Goal: Answer question/provide support: Share knowledge or assist other users

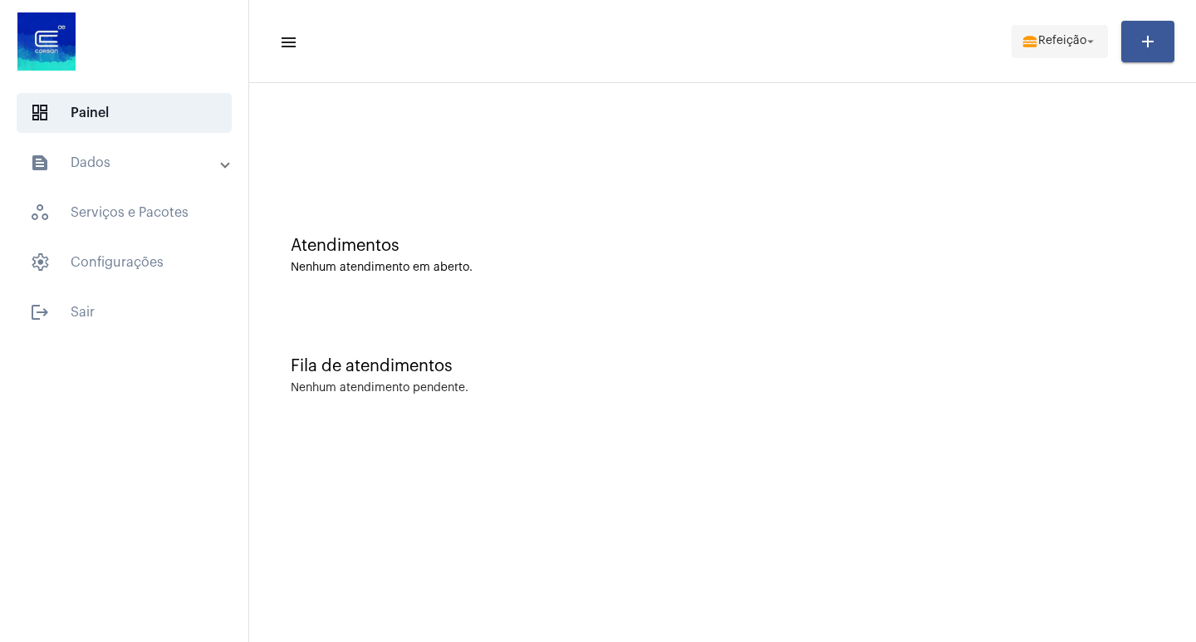
click at [1038, 42] on span "Refeição" at bounding box center [1062, 42] width 48 height 12
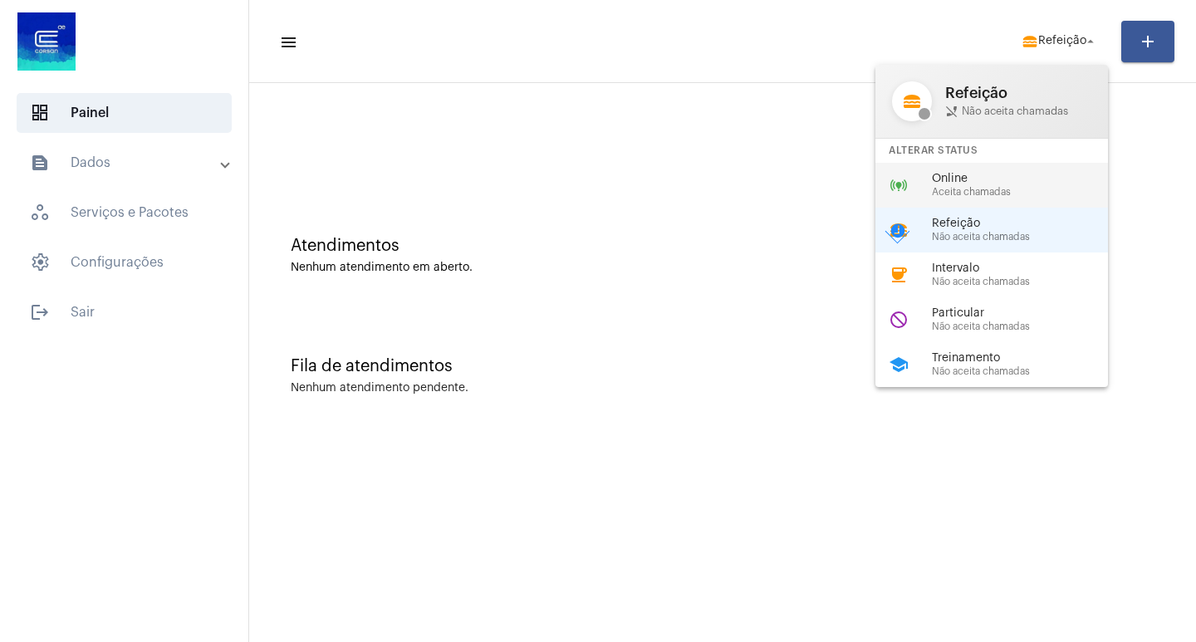
click at [965, 174] on span "Online" at bounding box center [1026, 179] width 189 height 12
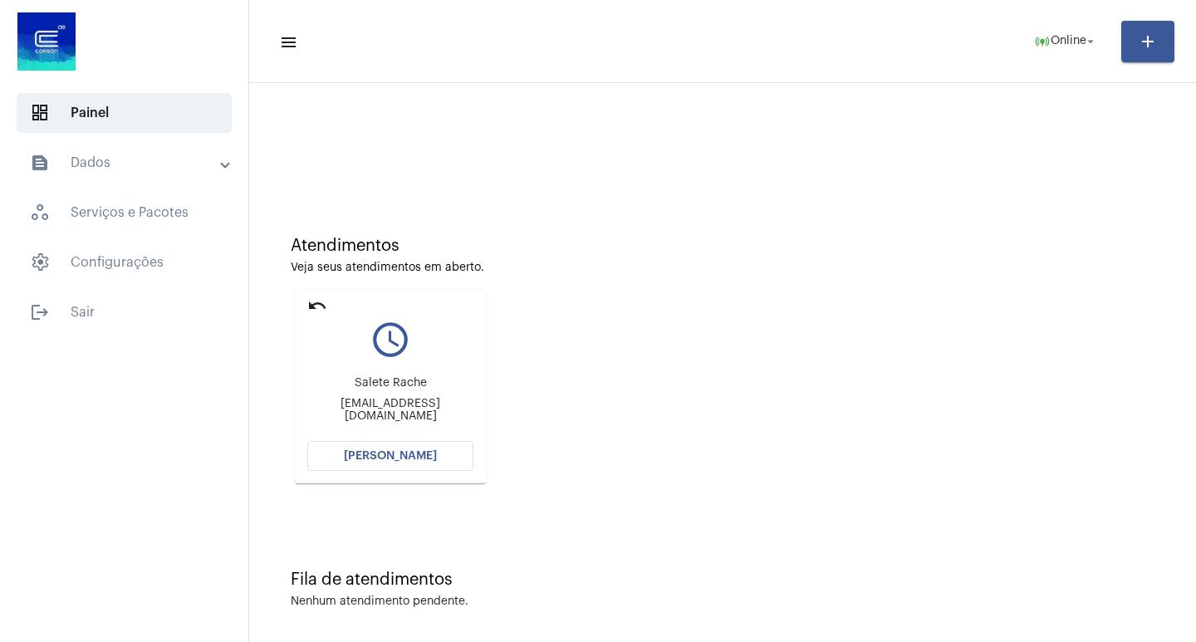
click at [427, 458] on span "[PERSON_NAME]" at bounding box center [390, 456] width 93 height 12
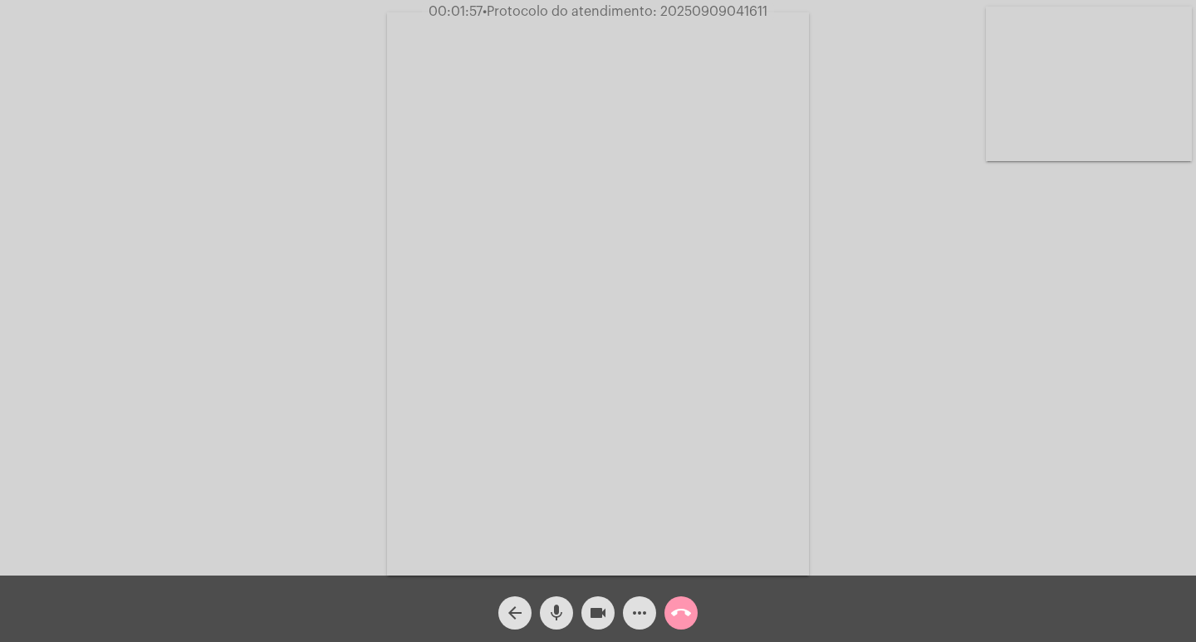
click at [687, 11] on span "• Protocolo do atendimento: 20250909041611" at bounding box center [625, 11] width 285 height 13
click at [699, 596] on div "call_end" at bounding box center [681, 609] width 42 height 42
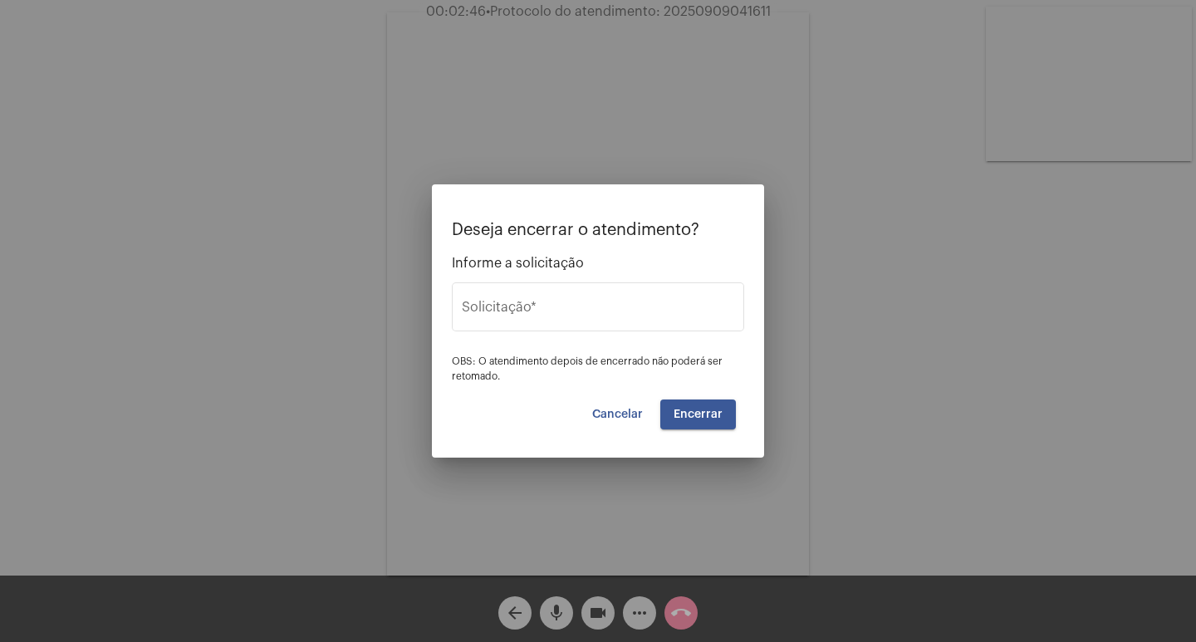
click at [695, 618] on div at bounding box center [598, 321] width 1196 height 642
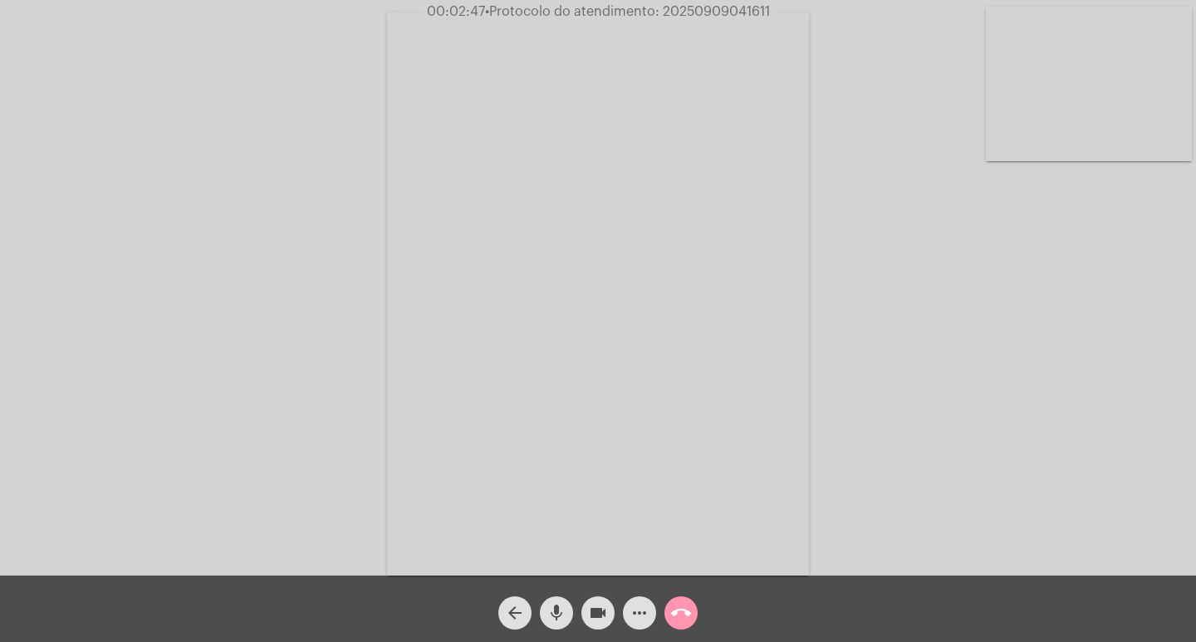
click at [673, 620] on mat-icon "call_end" at bounding box center [681, 613] width 20 height 20
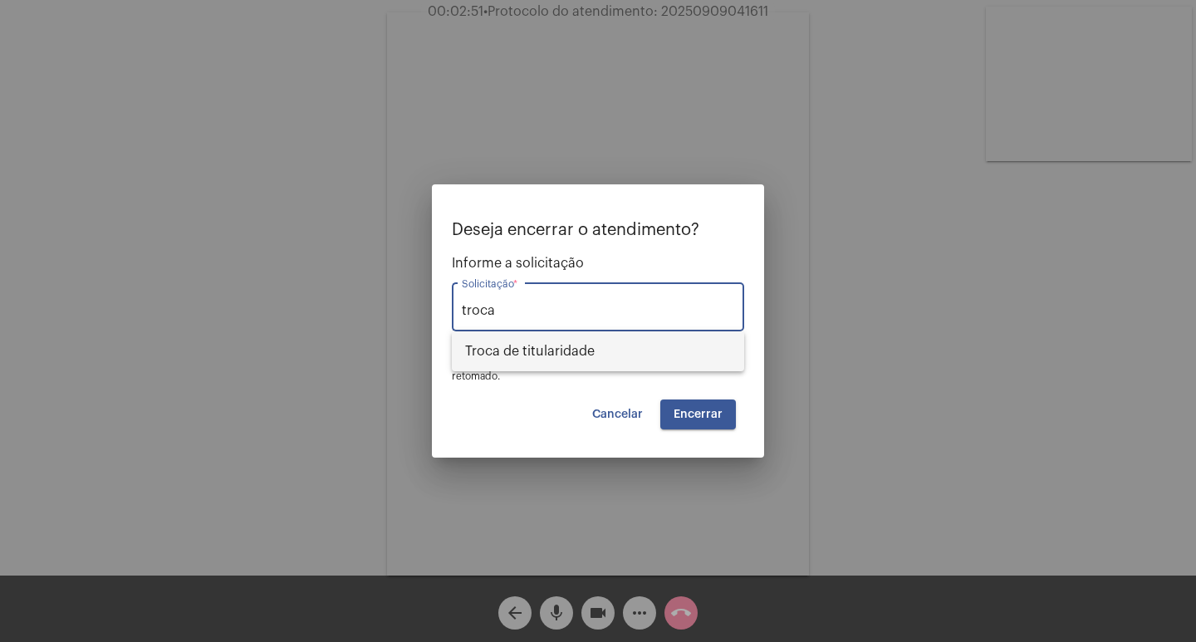
click at [521, 346] on span "Troca de titularidade" at bounding box center [598, 351] width 266 height 40
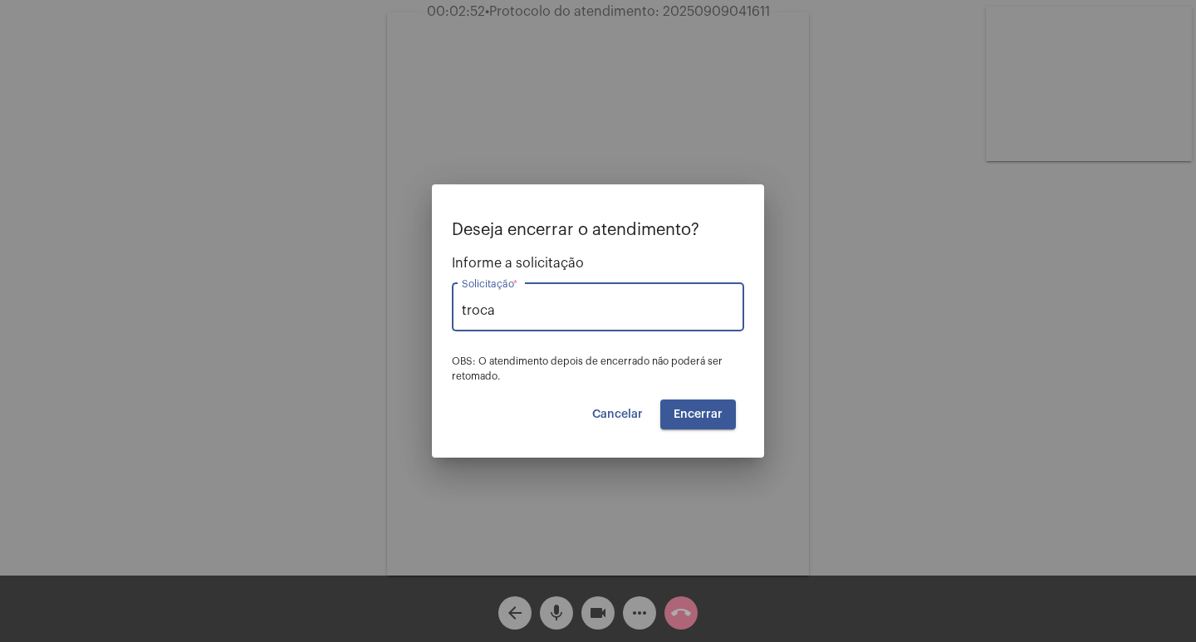
type input "Troca de titularidade"
click at [704, 414] on span "Encerrar" at bounding box center [698, 415] width 49 height 12
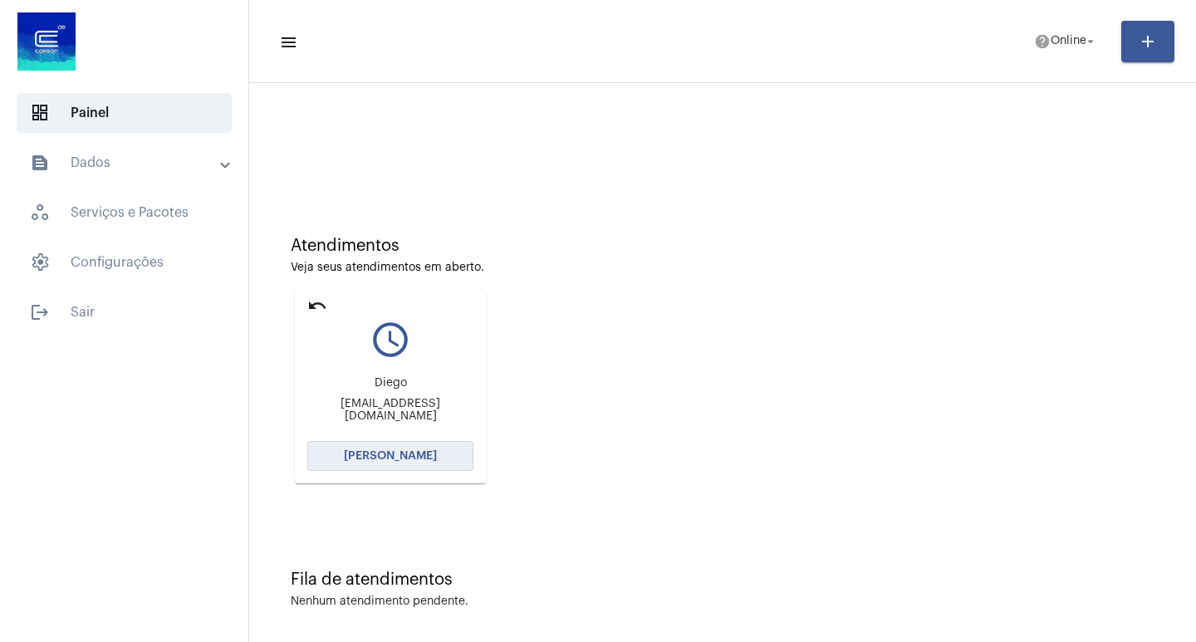
click at [388, 463] on button "[PERSON_NAME]" at bounding box center [390, 456] width 166 height 30
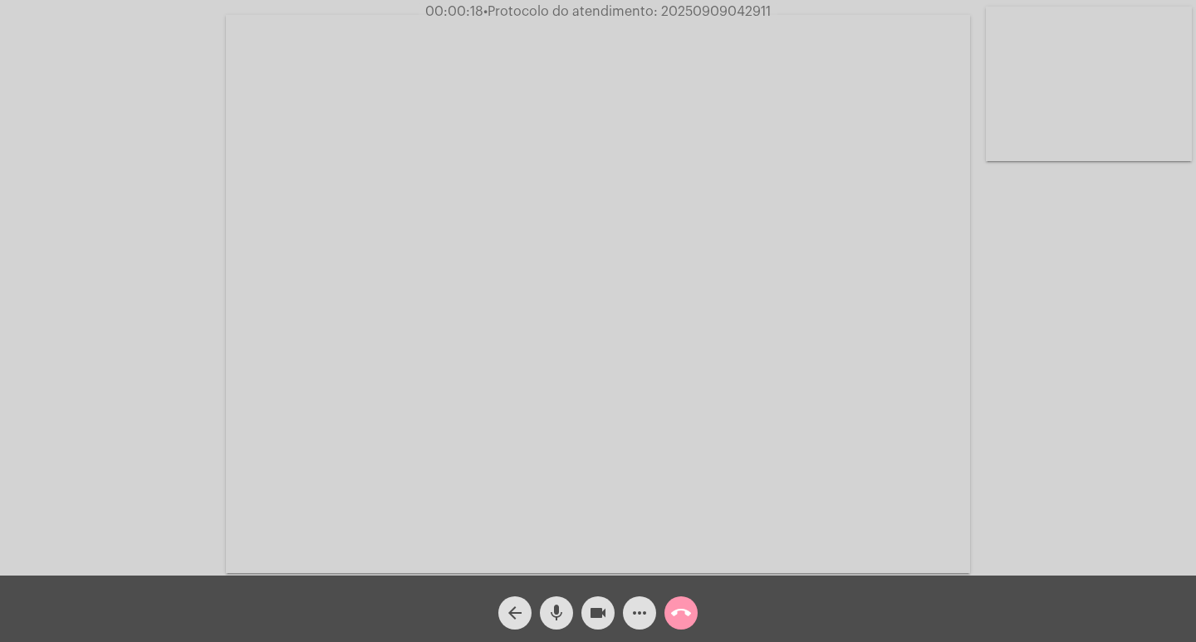
click at [645, 611] on mat-icon "more_horiz" at bounding box center [640, 613] width 20 height 20
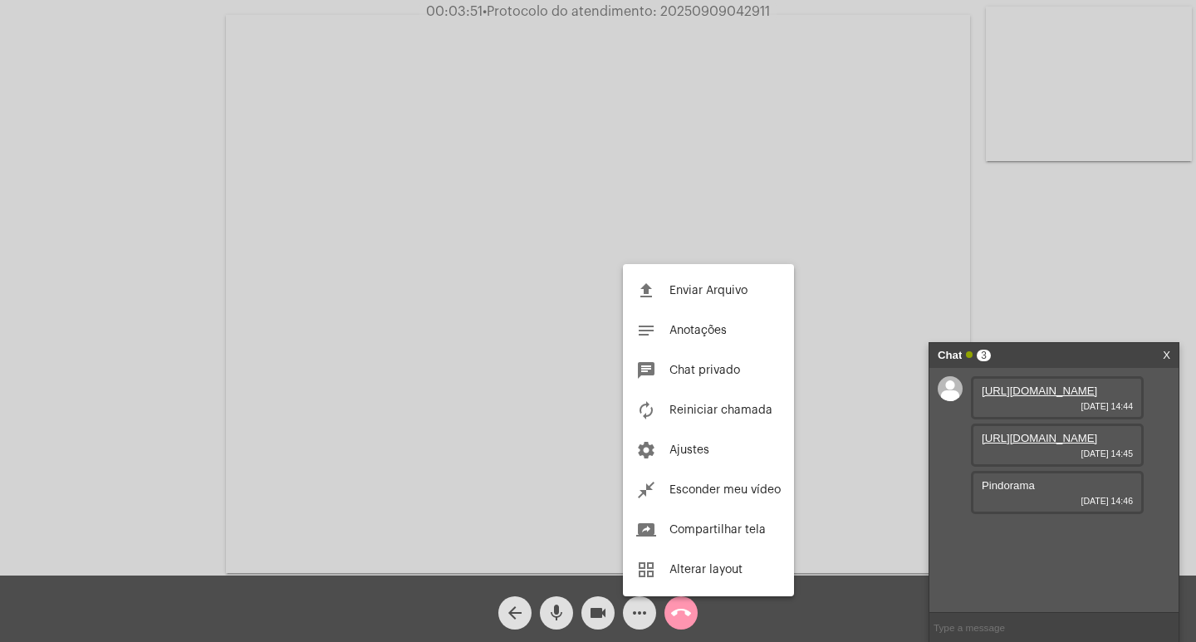
click at [1011, 395] on div at bounding box center [598, 321] width 1196 height 642
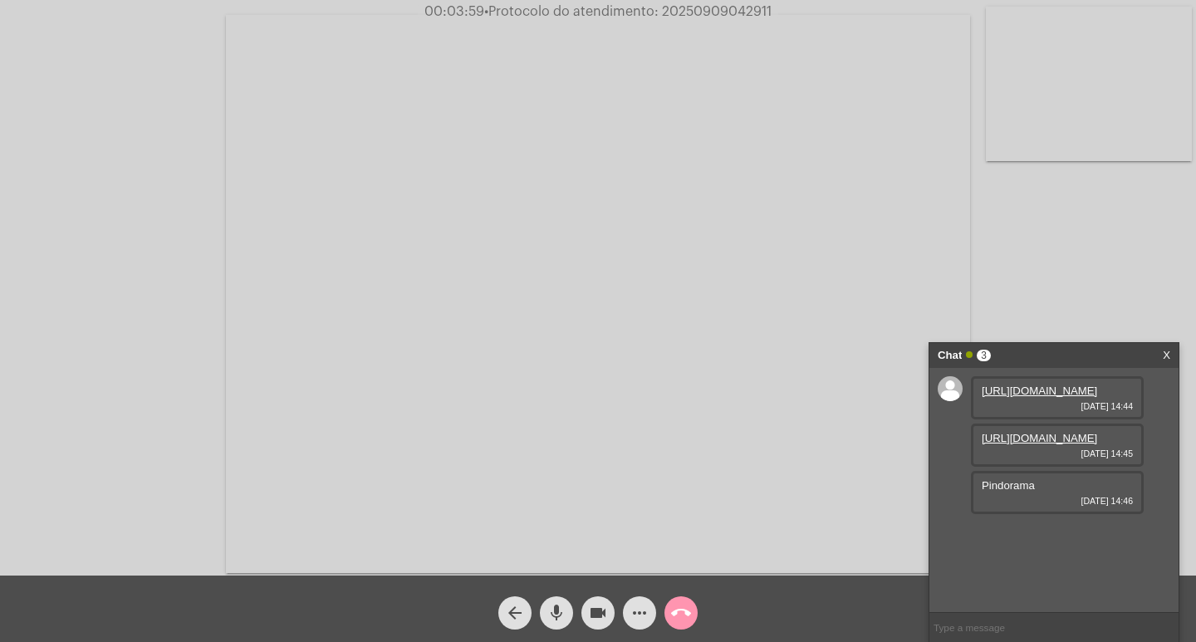
click at [1042, 397] on link "[URL][DOMAIN_NAME]" at bounding box center [1039, 391] width 115 height 12
click at [1046, 444] on link "[URL][DOMAIN_NAME]" at bounding box center [1039, 438] width 115 height 12
click at [625, 615] on button "more_horiz" at bounding box center [639, 612] width 33 height 33
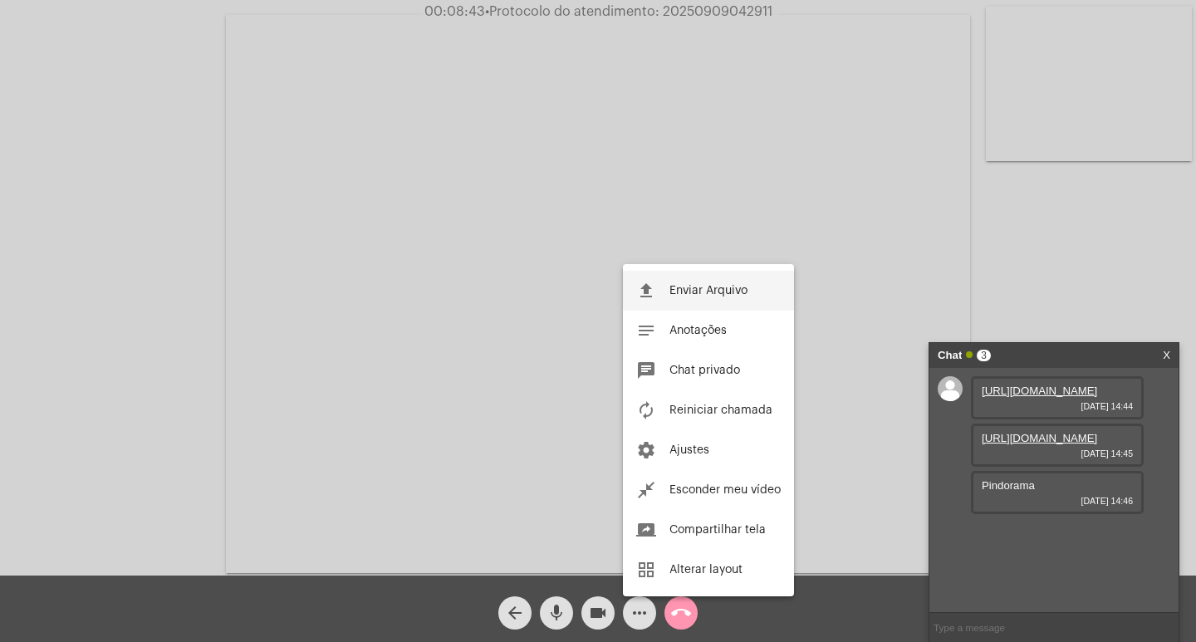
click at [700, 288] on span "Enviar Arquivo" at bounding box center [708, 291] width 78 height 12
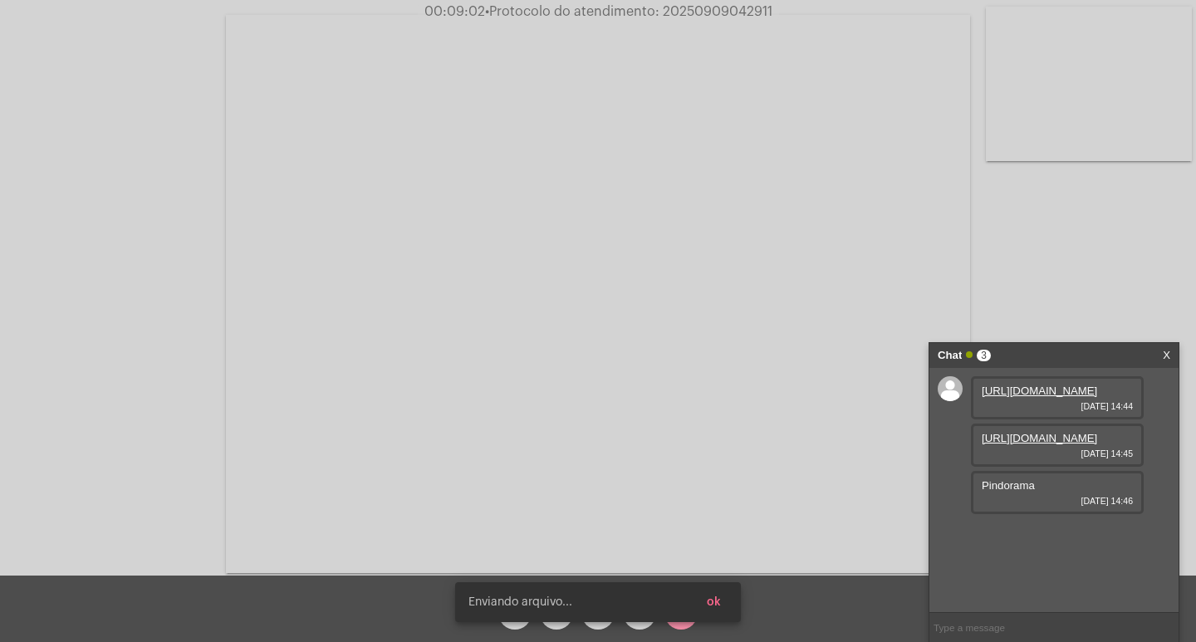
click at [714, 597] on div "Enviando arquivo... ok" at bounding box center [598, 321] width 1196 height 642
click at [710, 597] on span "ok" at bounding box center [714, 602] width 14 height 12
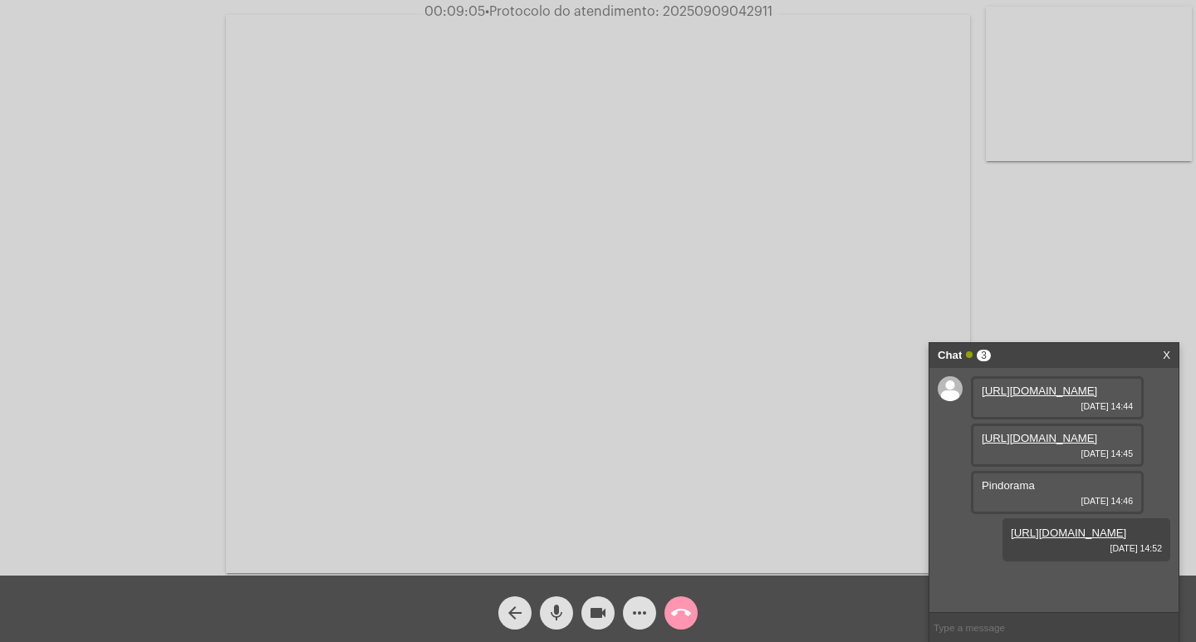
scroll to position [61, 0]
click at [701, 12] on span "• Protocolo do atendimento: 20250909042911" at bounding box center [626, 11] width 287 height 13
click at [680, 621] on mat-icon "call_end" at bounding box center [681, 613] width 20 height 20
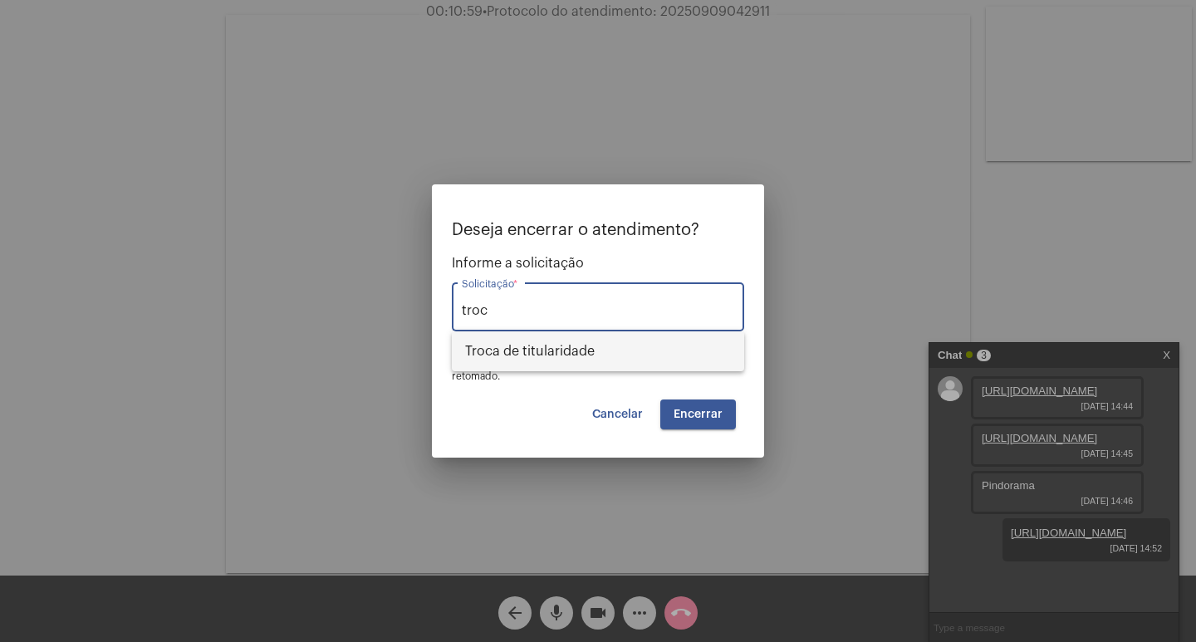
click at [594, 345] on span "Troca de titularidade" at bounding box center [598, 351] width 266 height 40
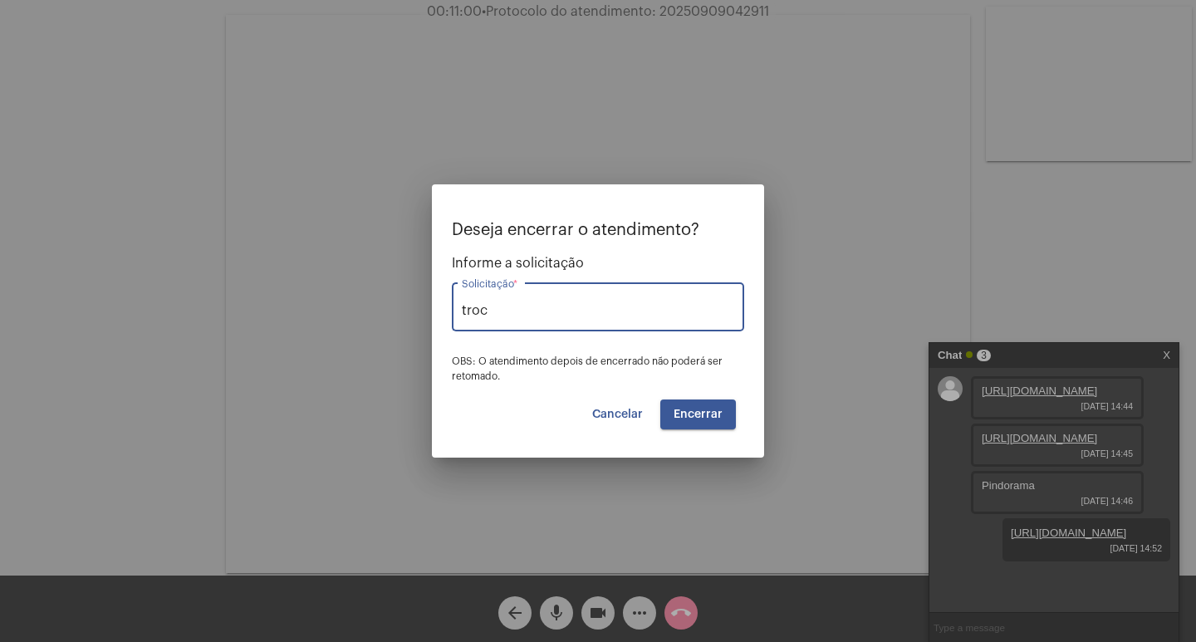
type input "Troca de titularidade"
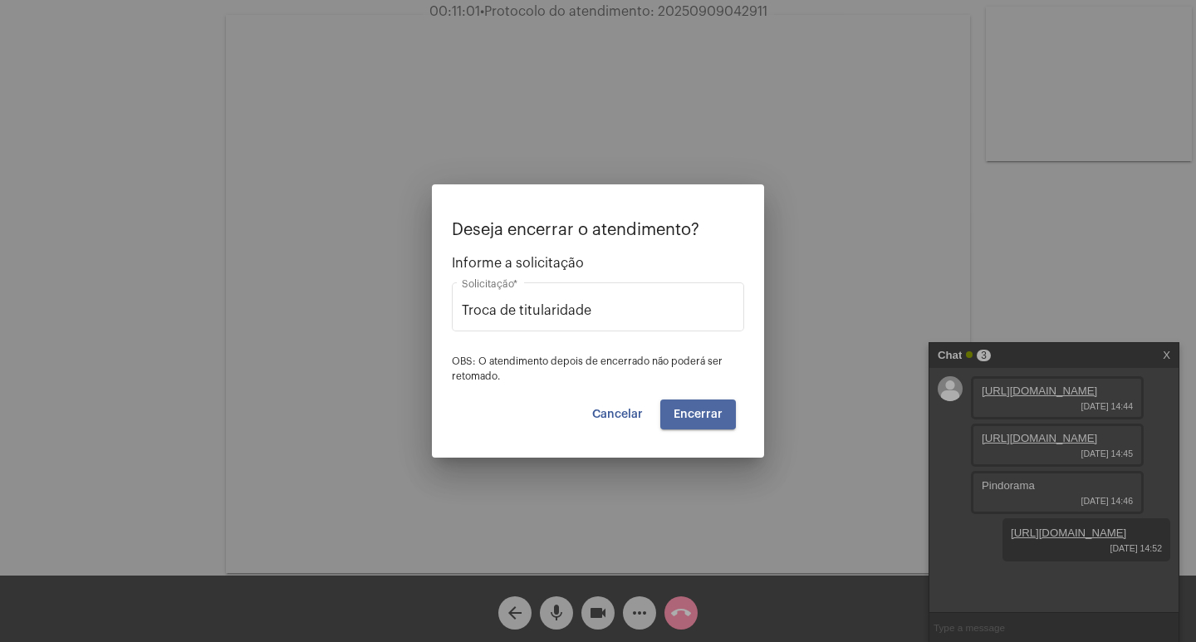
click at [687, 403] on button "Encerrar" at bounding box center [698, 415] width 76 height 30
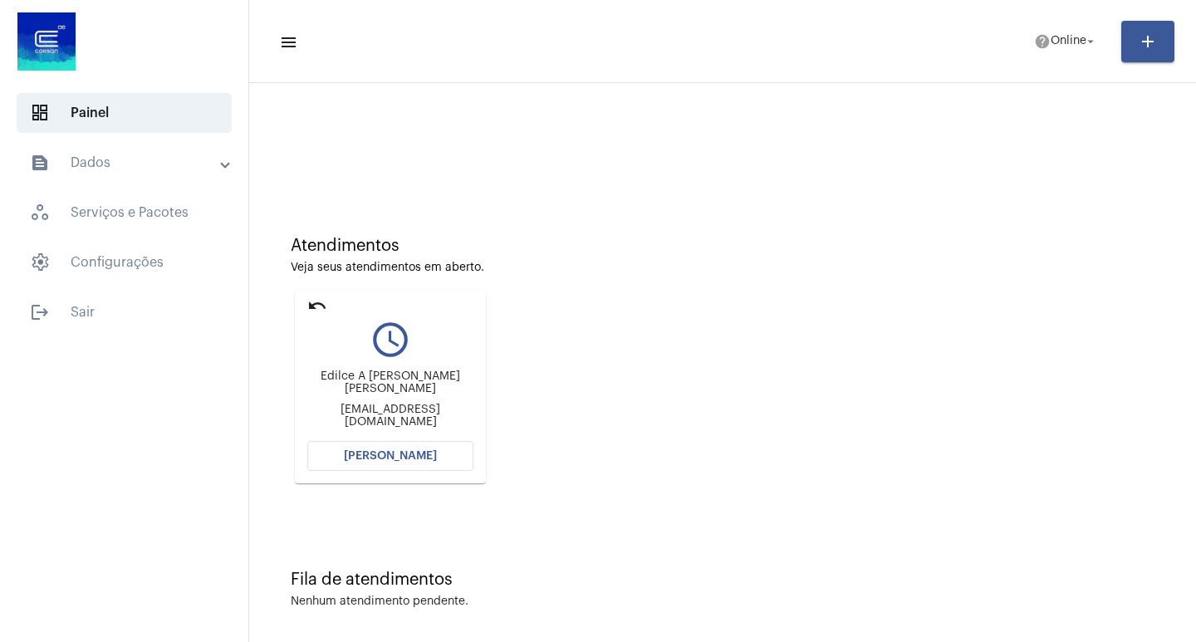
click at [439, 450] on button "[PERSON_NAME]" at bounding box center [390, 456] width 166 height 30
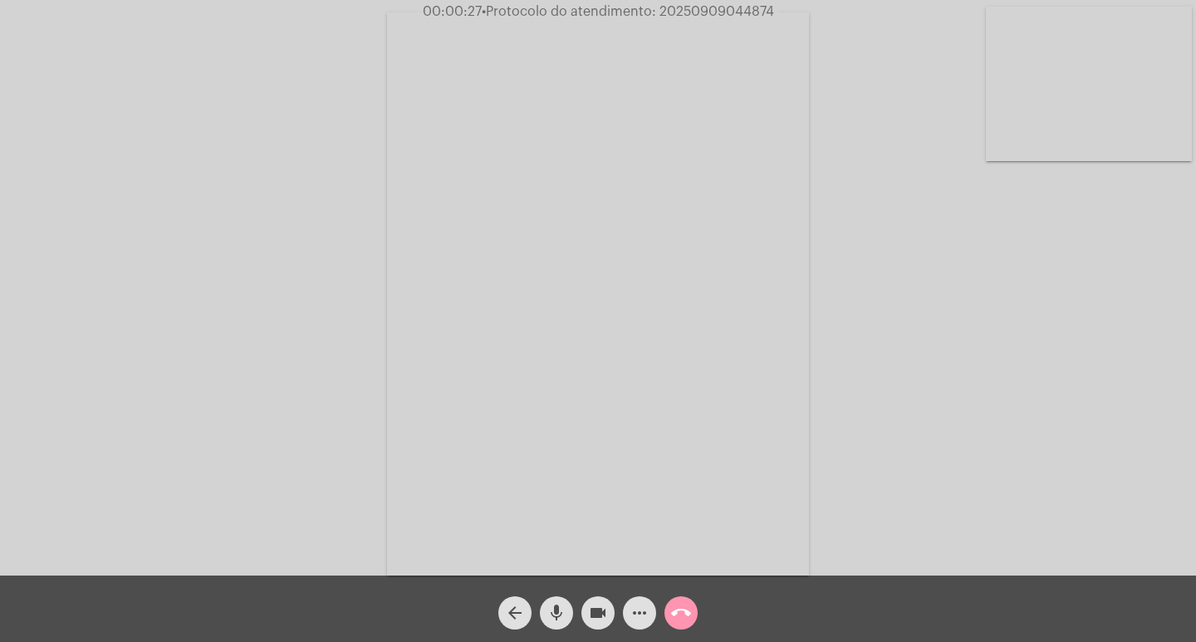
click at [927, 354] on div "Acessando Câmera e Microfone..." at bounding box center [598, 292] width 1193 height 576
click at [711, 400] on video at bounding box center [598, 293] width 422 height 563
click at [388, 360] on video at bounding box center [278, 292] width 422 height 563
drag, startPoint x: 422, startPoint y: 12, endPoint x: 779, endPoint y: 25, distance: 357.4
click at [779, 25] on app-call "00:00:48 • Protocolo do atendimento: 20250909044874 Acessando Câmera e Microfon…" at bounding box center [598, 321] width 1196 height 642
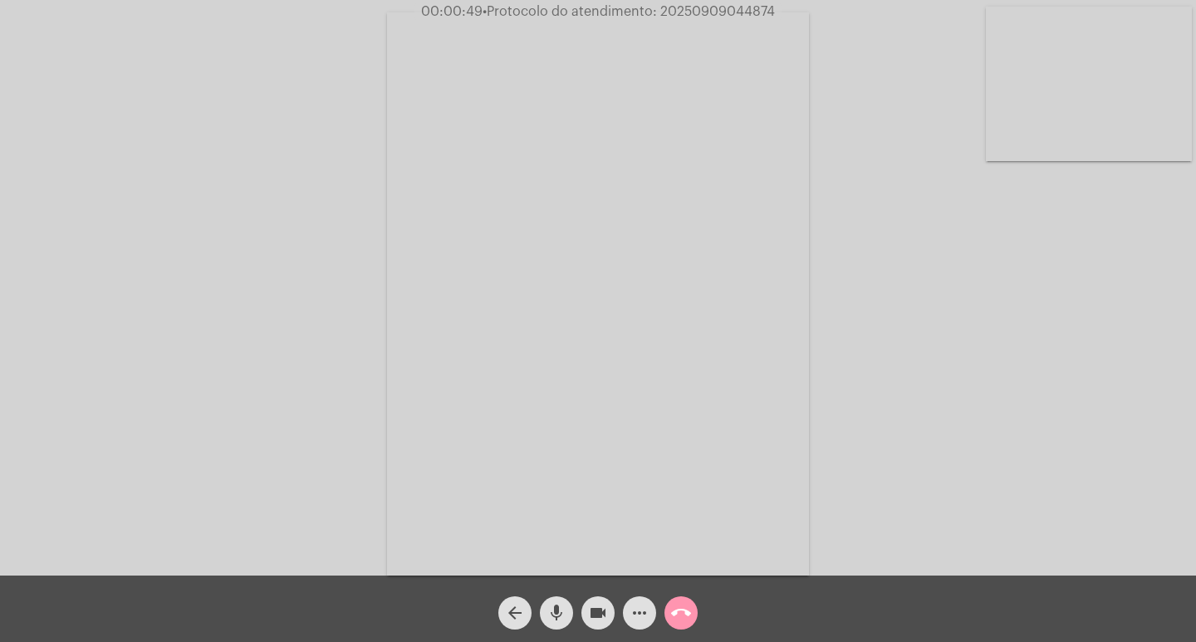
click at [850, 158] on div "Acessando Câmera e Microfone..." at bounding box center [598, 292] width 1193 height 576
drag, startPoint x: 654, startPoint y: 4, endPoint x: 883, endPoint y: 19, distance: 229.7
click at [883, 19] on app-call "00:01:53 • Protocolo do atendimento: 20250909044874 Acessando Câmera e Microfon…" at bounding box center [598, 321] width 1196 height 642
click at [679, 610] on mat-icon "call_end" at bounding box center [681, 613] width 20 height 20
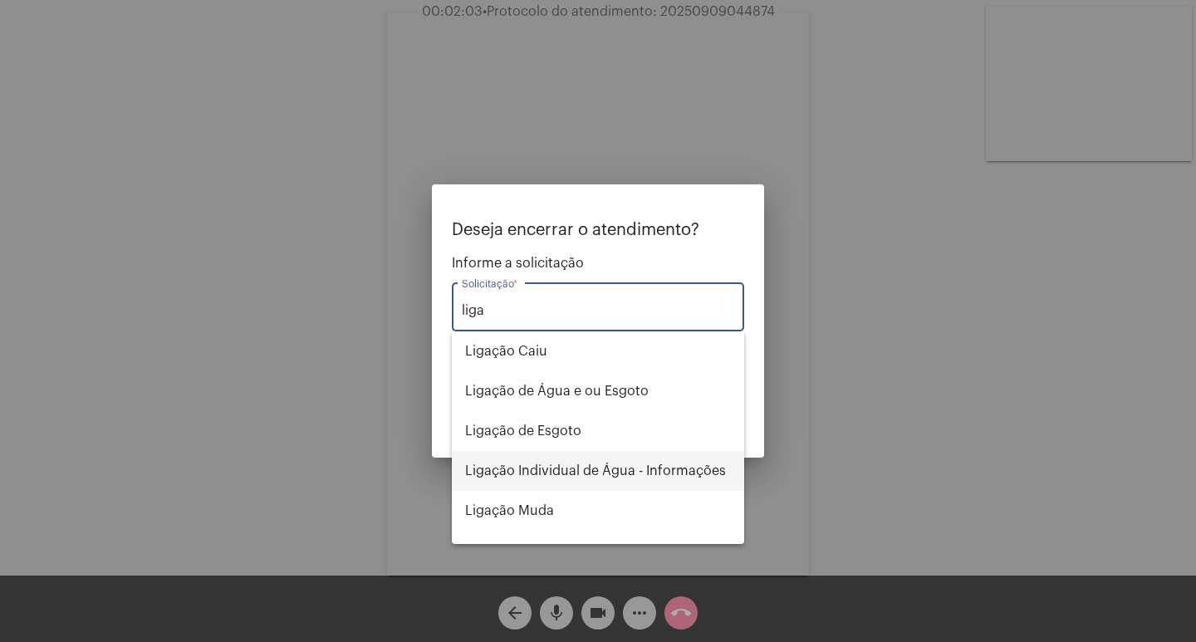
click at [572, 464] on span "Ligação Individual de Água - Informações" at bounding box center [598, 471] width 266 height 40
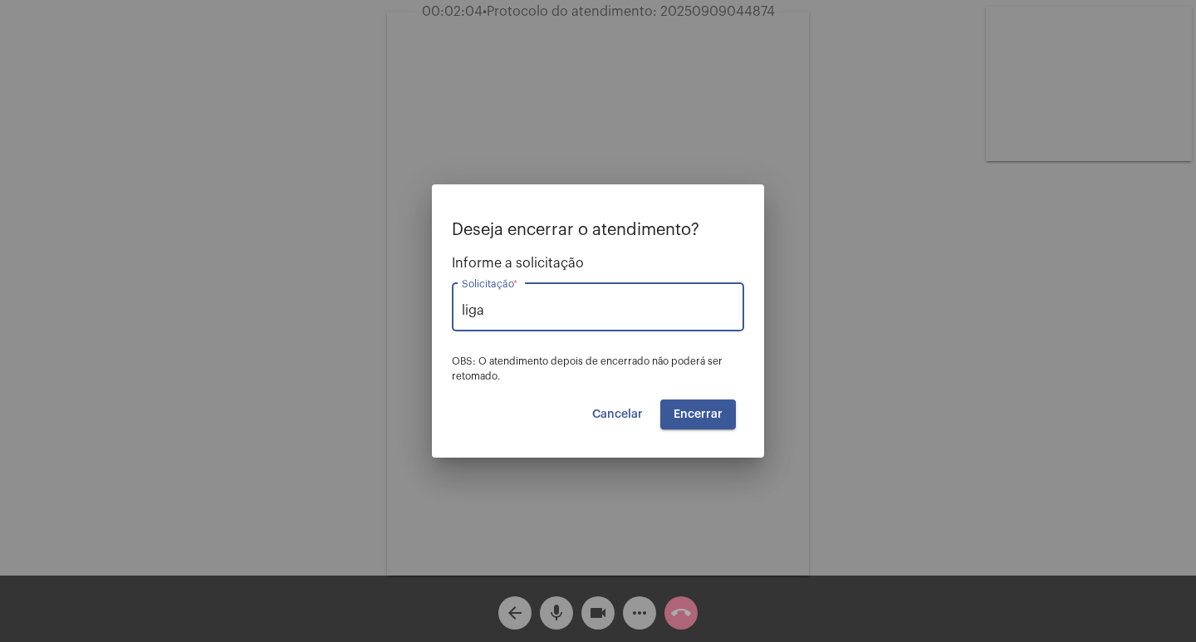
type input "Ligação Individual de Água - Informações"
click at [703, 416] on span "Encerrar" at bounding box center [698, 415] width 49 height 12
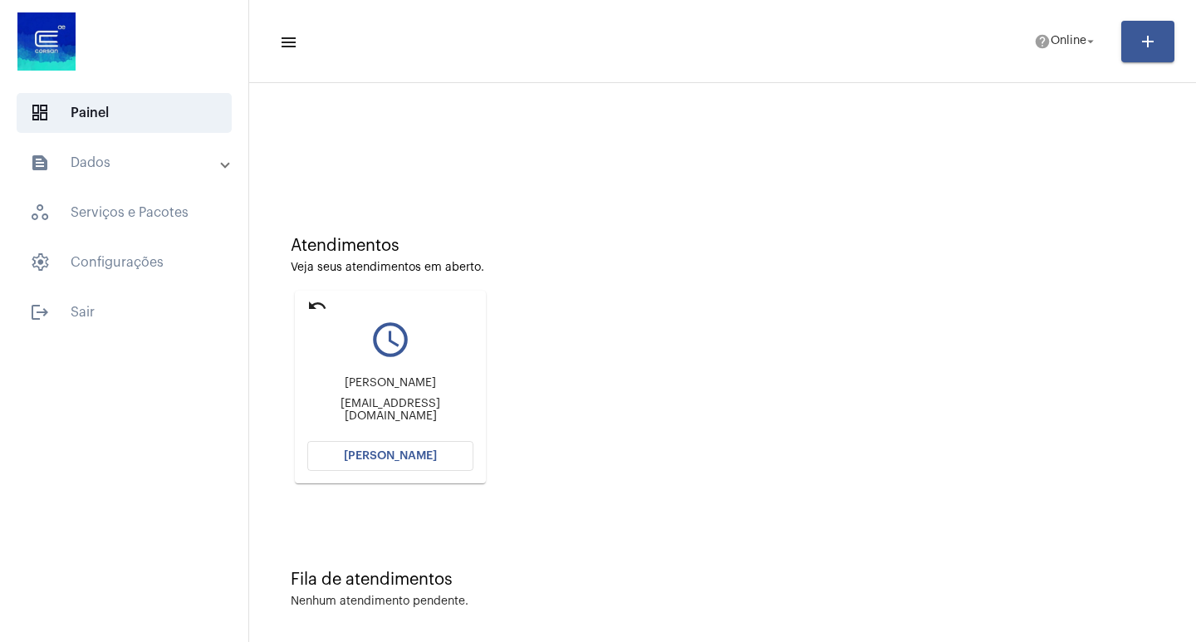
click at [390, 446] on button "[PERSON_NAME]" at bounding box center [390, 456] width 166 height 30
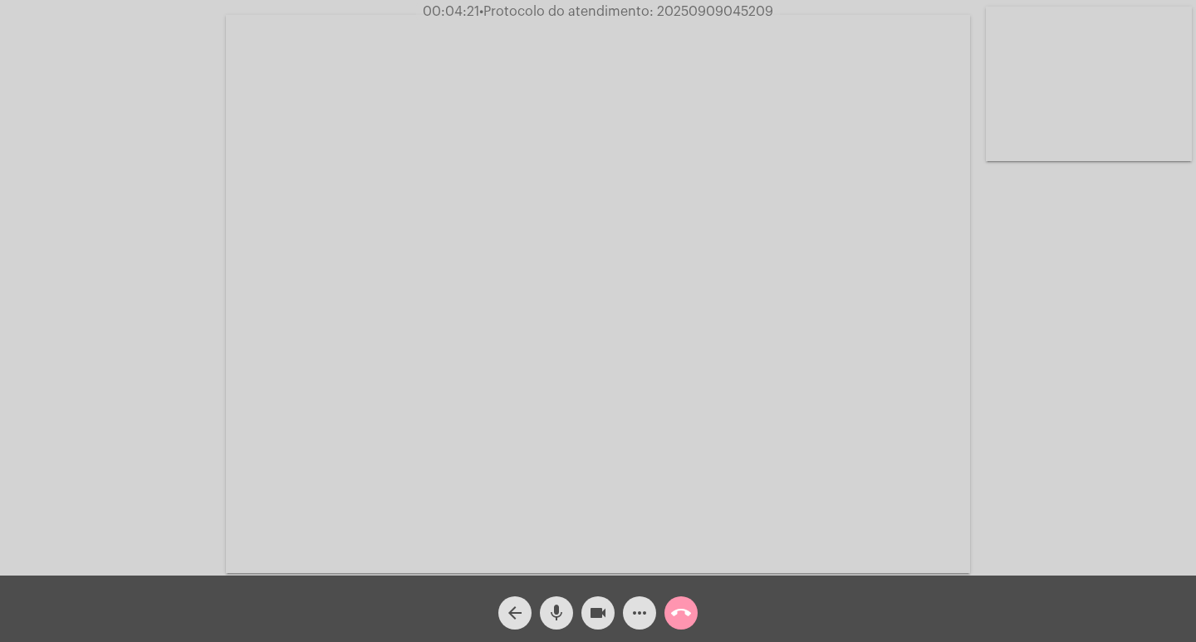
click at [633, 598] on span "more_horiz" at bounding box center [640, 612] width 20 height 33
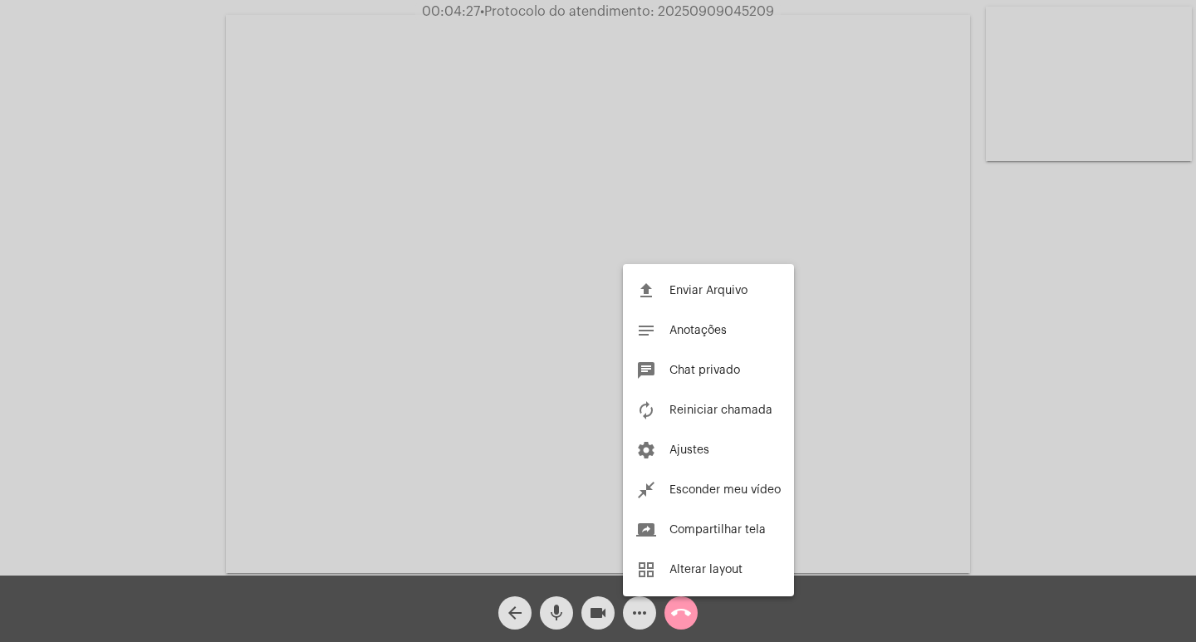
click at [558, 613] on div at bounding box center [598, 321] width 1196 height 642
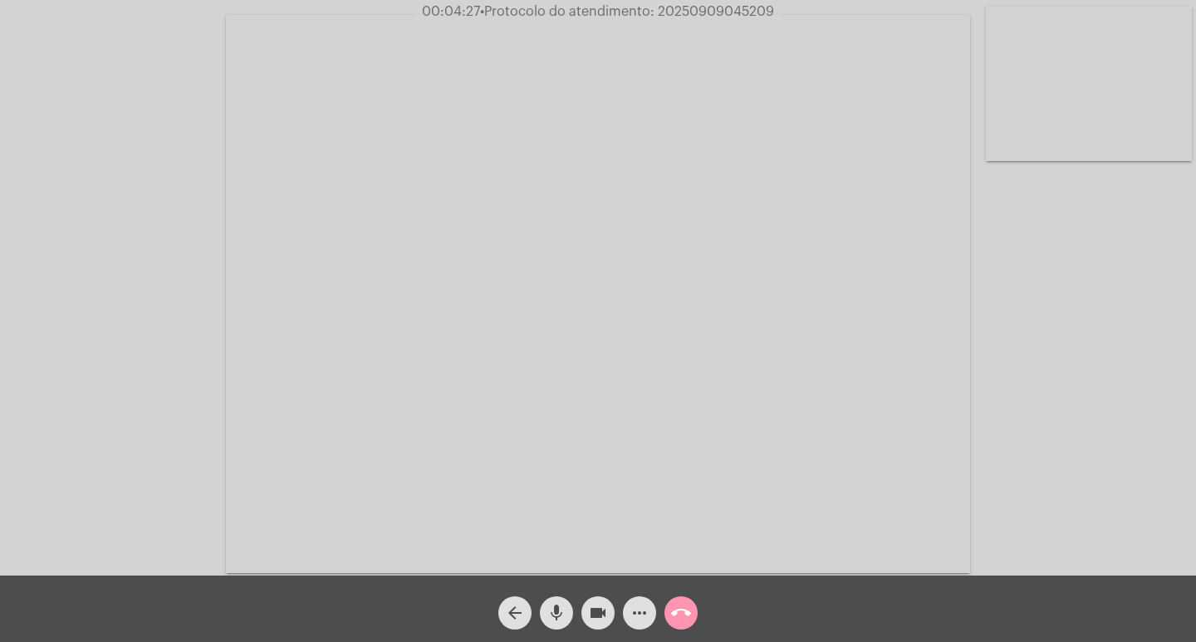
click at [559, 616] on mat-icon "mic" at bounding box center [557, 613] width 20 height 20
click at [610, 620] on button "videocam" at bounding box center [597, 612] width 33 height 33
click at [600, 620] on mat-icon "videocam_off" at bounding box center [598, 613] width 20 height 20
click at [555, 605] on mat-icon "mic_off" at bounding box center [557, 613] width 20 height 20
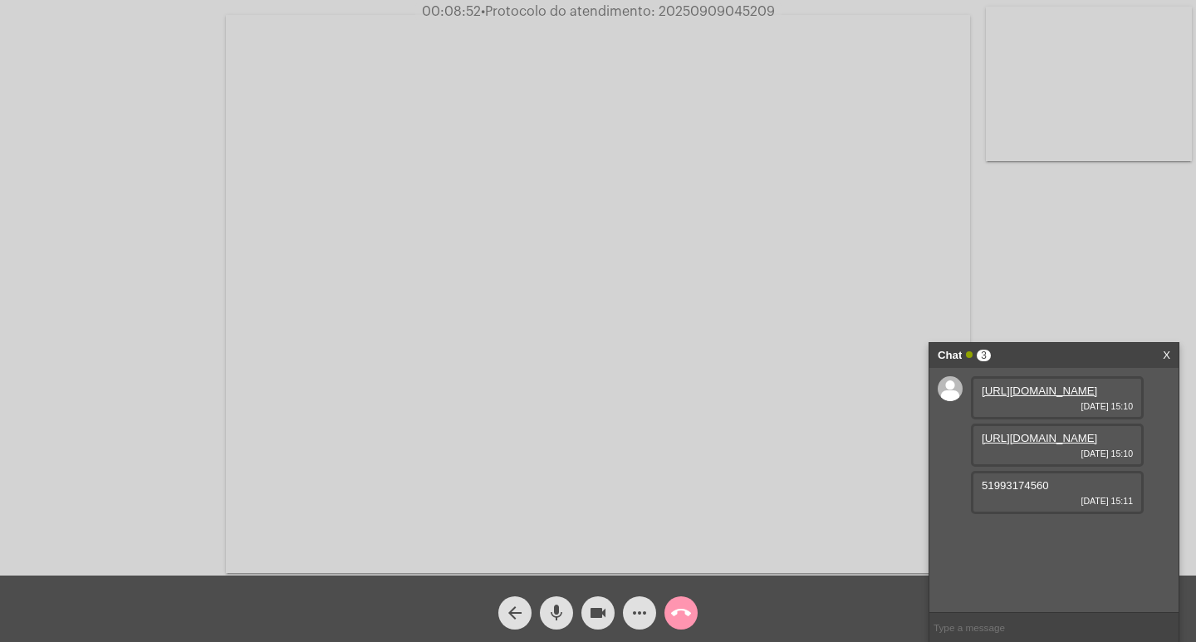
click at [1008, 397] on link "[URL][DOMAIN_NAME]" at bounding box center [1039, 391] width 115 height 12
click at [1027, 444] on link "[URL][DOMAIN_NAME]" at bounding box center [1039, 438] width 115 height 12
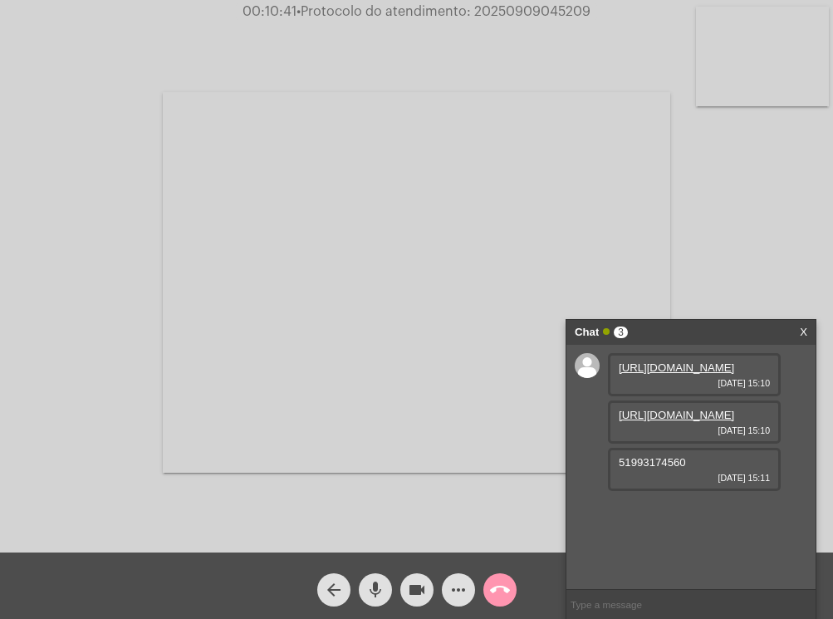
click at [547, 15] on span "• Protocolo do atendimento: 20250909045209" at bounding box center [444, 11] width 294 height 13
copy span "20250909045209"
click at [714, 334] on div "Chat 3" at bounding box center [674, 332] width 198 height 25
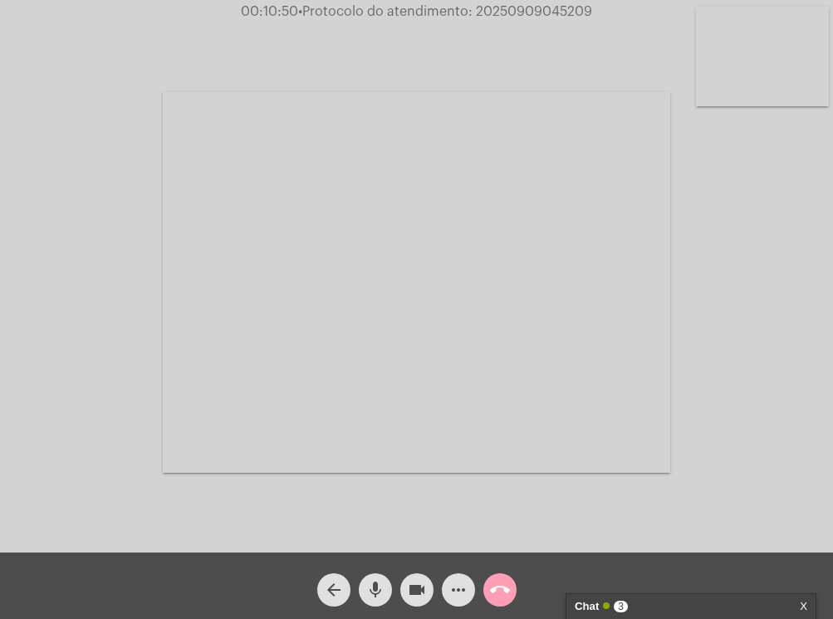
click at [504, 586] on mat-icon "call_end" at bounding box center [500, 590] width 20 height 20
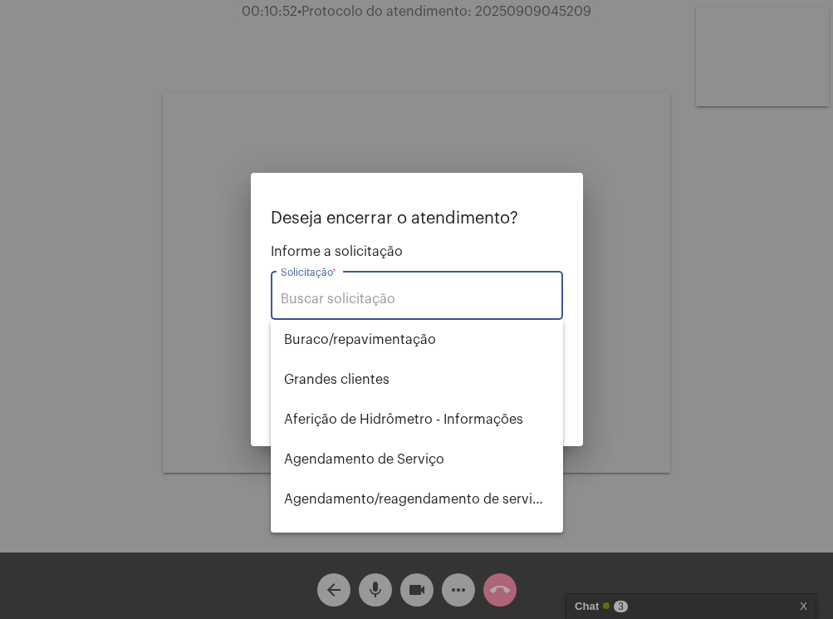
click at [395, 304] on input "Solicitação *" at bounding box center [417, 299] width 272 height 15
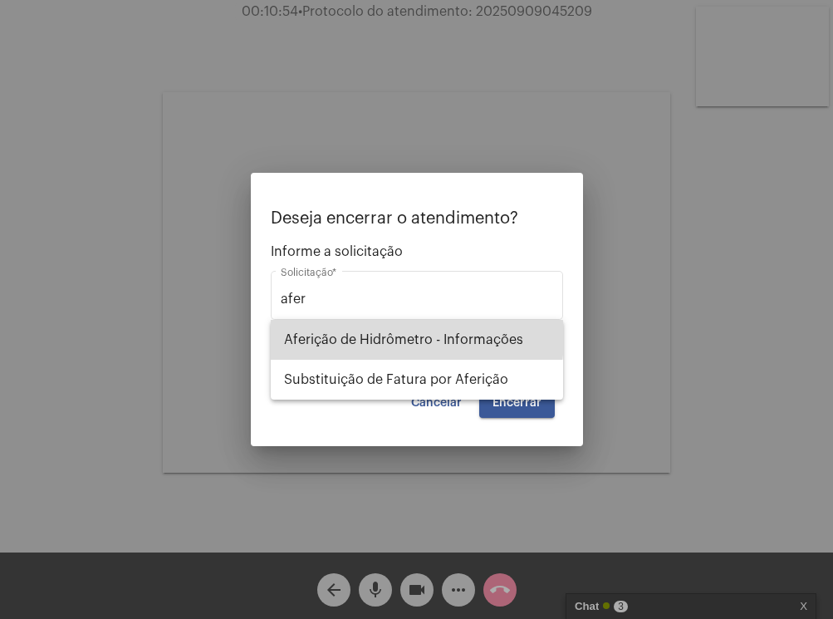
click at [395, 338] on span "Aferição de Hidrômetro - Informações" at bounding box center [417, 340] width 266 height 40
type input "Aferição de Hidrômetro - Informações"
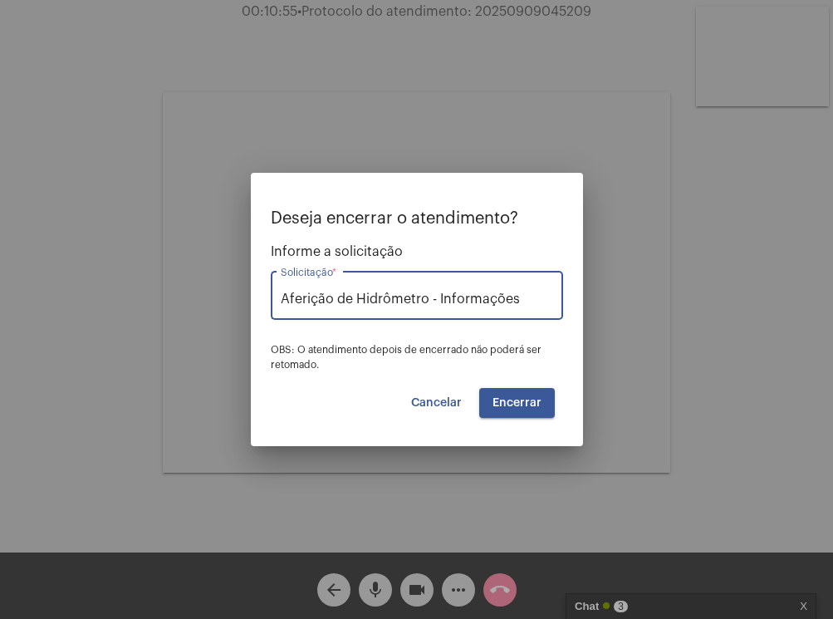
click at [514, 408] on span "Encerrar" at bounding box center [517, 403] width 49 height 12
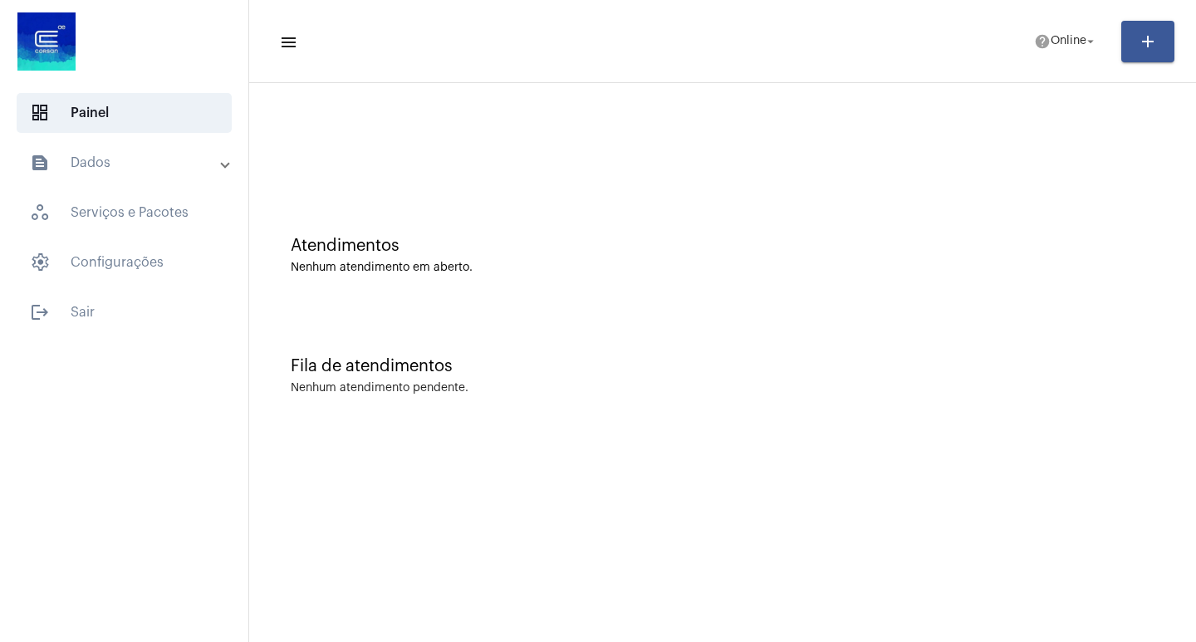
click at [772, 409] on div "Fila de atendimentos Nenhum atendimento pendente." at bounding box center [722, 367] width 930 height 120
click at [613, 366] on div "Fila de atendimentos" at bounding box center [723, 366] width 864 height 18
click at [1059, 25] on button "help Online arrow_drop_down" at bounding box center [1066, 41] width 84 height 33
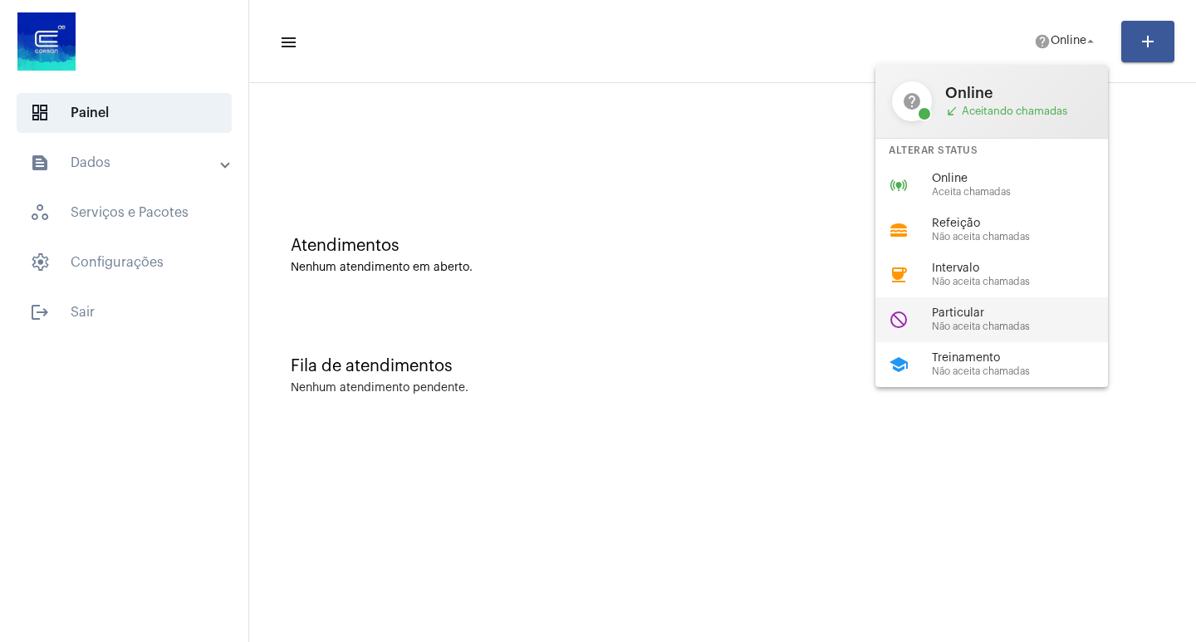
click at [947, 317] on span "Particular" at bounding box center [1026, 313] width 189 height 12
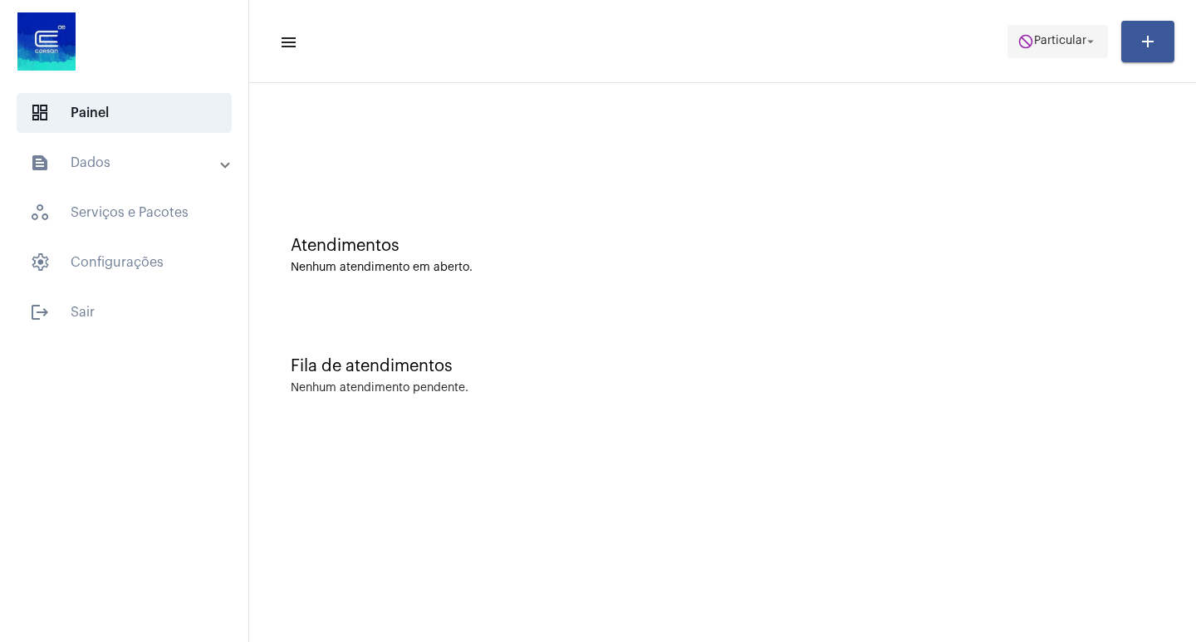
click at [1081, 32] on span "do_not_disturb Particular arrow_drop_down" at bounding box center [1058, 41] width 81 height 30
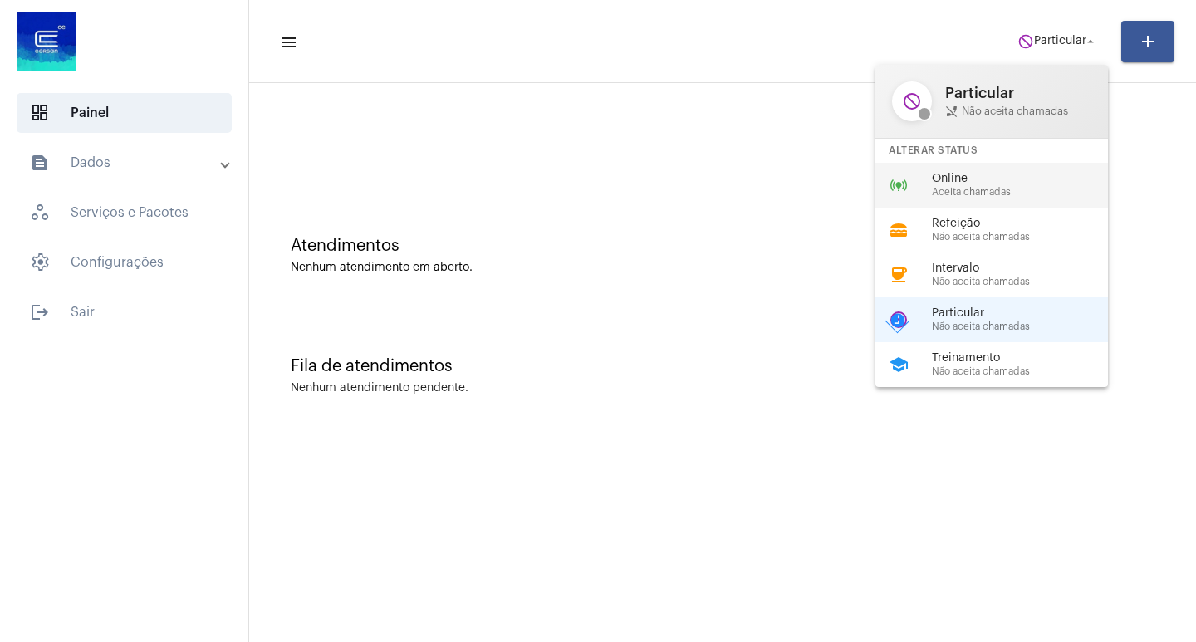
click at [962, 199] on div "online_prediction Online Aceita chamadas" at bounding box center [1004, 185] width 259 height 45
